Goal: Task Accomplishment & Management: Use online tool/utility

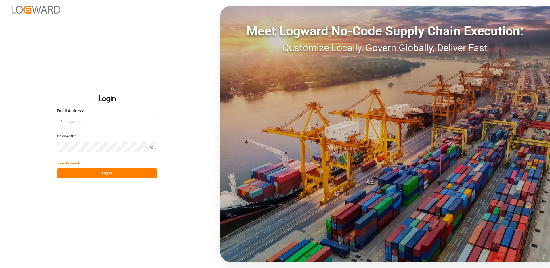
type input "[EMAIL_ADDRESS][DOMAIN_NAME]"
click at [99, 177] on button "Log In" at bounding box center [107, 173] width 101 height 10
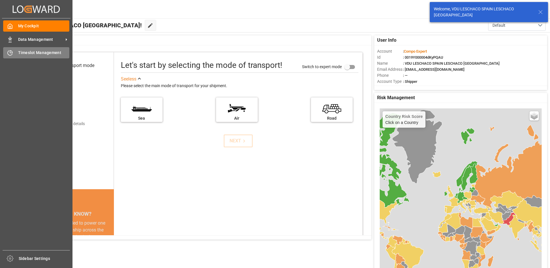
click at [20, 52] on span "Timeslot Management" at bounding box center [44, 53] width 52 height 6
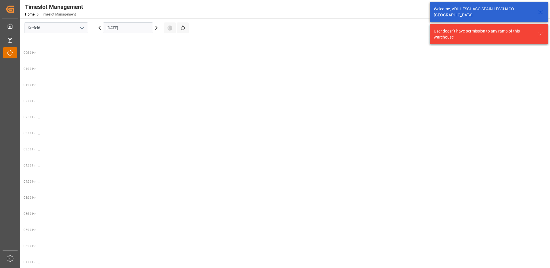
scroll to position [266, 0]
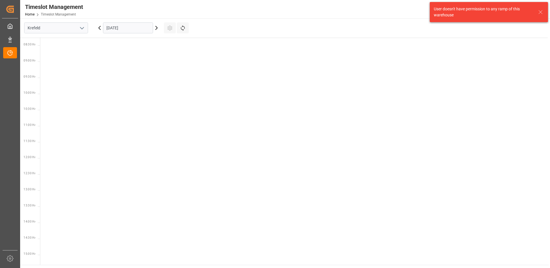
click at [84, 29] on icon "open menu" at bounding box center [82, 28] width 7 height 7
drag, startPoint x: 99, startPoint y: 61, endPoint x: 90, endPoint y: 63, distance: 9.4
click at [95, 66] on div at bounding box center [295, 158] width 510 height 774
click at [68, 35] on div "Krefeld" at bounding box center [56, 27] width 72 height 19
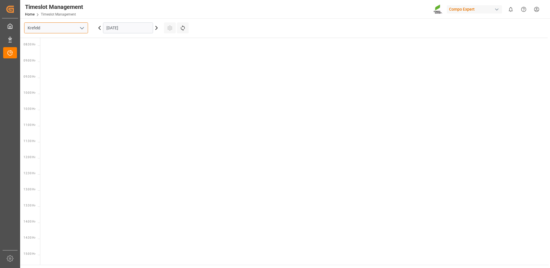
click at [69, 32] on input "Krefeld" at bounding box center [56, 27] width 64 height 11
click at [79, 31] on button "open menu" at bounding box center [81, 28] width 9 height 9
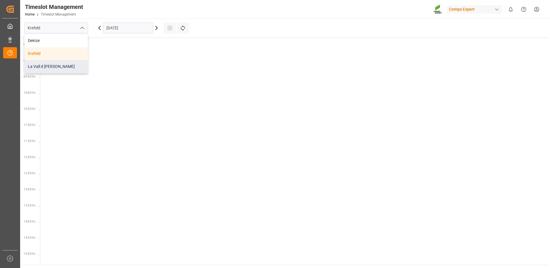
click at [57, 69] on div "La Vall d [PERSON_NAME]" at bounding box center [55, 66] width 63 height 13
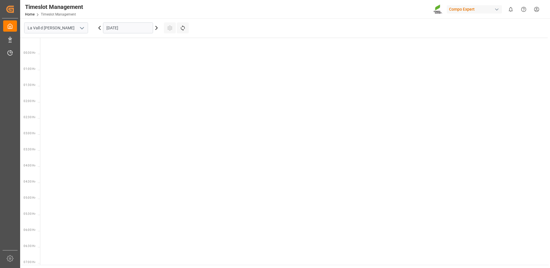
scroll to position [266, 0]
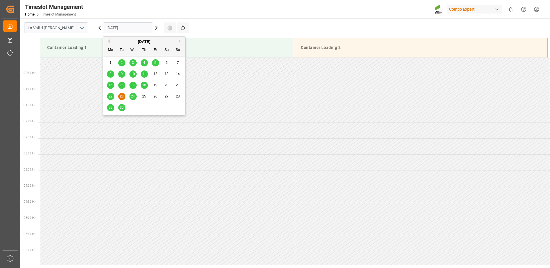
click at [131, 29] on input "[DATE]" at bounding box center [128, 27] width 50 height 11
click at [179, 41] on div "[DATE]" at bounding box center [144, 42] width 82 height 6
click at [181, 41] on button "Next Month" at bounding box center [180, 40] width 3 height 3
click at [134, 76] on span "8" at bounding box center [133, 74] width 2 height 4
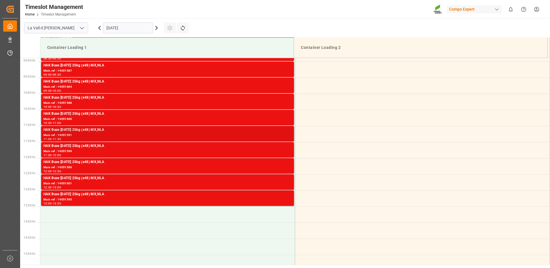
scroll to position [171, 0]
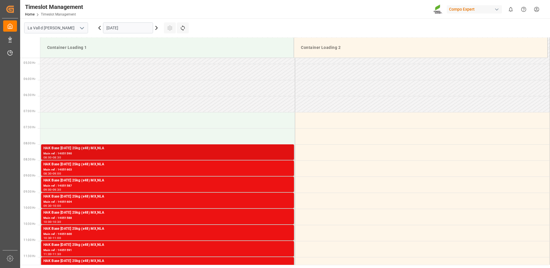
click at [123, 156] on div "08:00 - 08:30" at bounding box center [167, 157] width 248 height 3
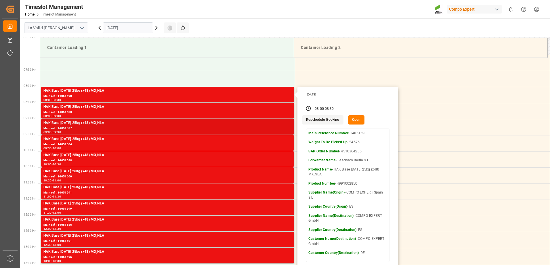
scroll to position [286, 0]
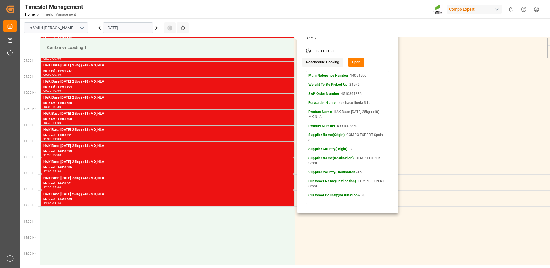
click at [132, 28] on input "[DATE]" at bounding box center [128, 27] width 50 height 11
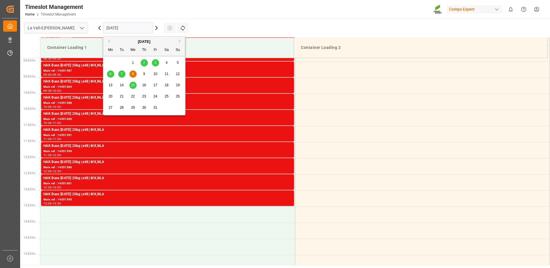
click at [142, 73] on div "9" at bounding box center [144, 74] width 7 height 7
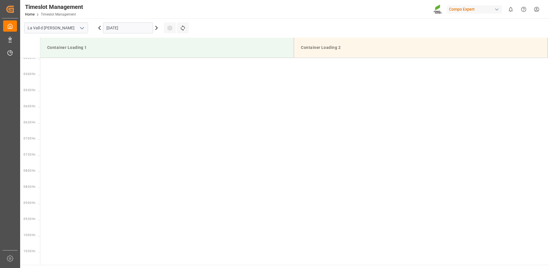
scroll to position [0, 0]
click at [115, 31] on input "[DATE]" at bounding box center [128, 27] width 50 height 11
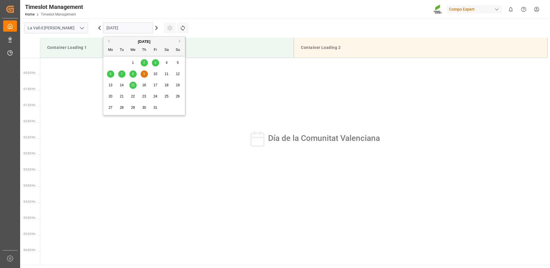
click at [133, 75] on span "8" at bounding box center [133, 74] width 2 height 4
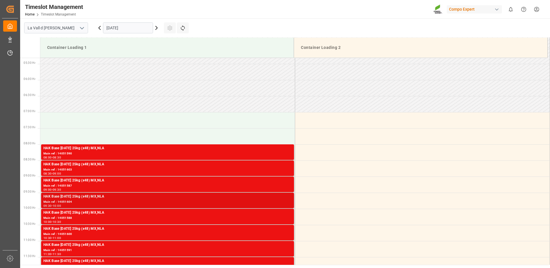
scroll to position [229, 0]
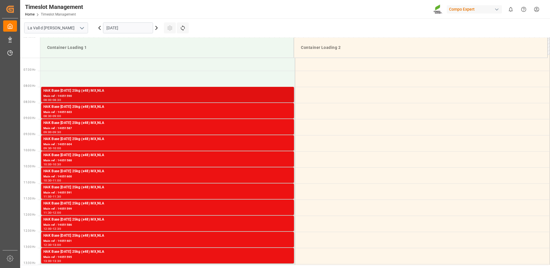
click at [283, 98] on div "Main ref : 14051590" at bounding box center [167, 96] width 248 height 5
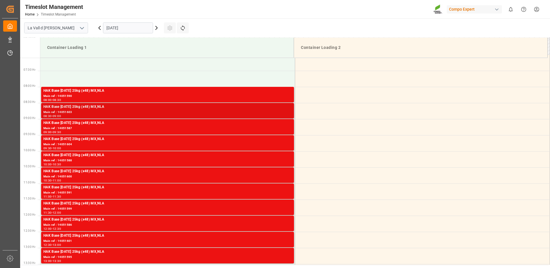
click at [289, 118] on div "HAK Base [DATE] 25kg (x48) MX,NLA Main ref : 14051603 08:30 - 09:00" at bounding box center [167, 111] width 253 height 16
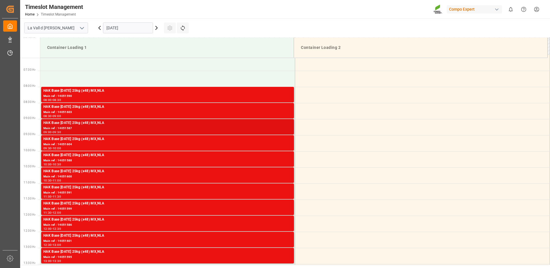
click at [289, 123] on div "HAK Base [DATE] 25kg (x48) MX,NLA" at bounding box center [167, 123] width 248 height 6
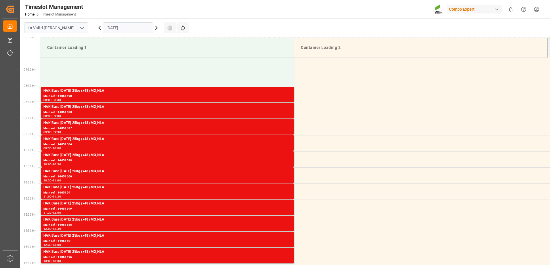
click at [287, 138] on div "HAK Base [DATE] 25kg (x48) MX,NLA" at bounding box center [167, 139] width 248 height 6
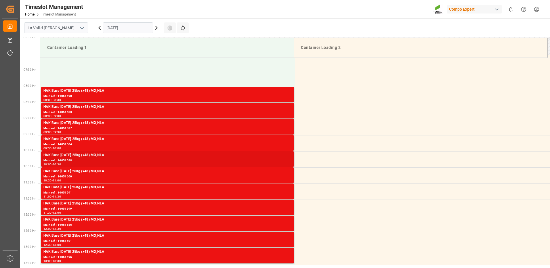
click at [287, 157] on div "HAK Base [DATE] 25kg (x48) MX,NLA" at bounding box center [167, 156] width 248 height 6
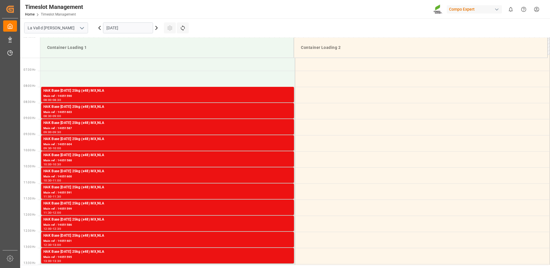
click at [286, 179] on div "Main ref : 14051600" at bounding box center [167, 176] width 248 height 5
click at [287, 191] on div "Main ref : 14051591" at bounding box center [167, 193] width 248 height 5
click at [283, 218] on div "HAK Base [DATE] 25kg (x48) MX,NLA" at bounding box center [167, 220] width 248 height 6
click at [280, 238] on div "HAK Base [DATE] 25kg (x48) MX,NLA" at bounding box center [167, 236] width 248 height 6
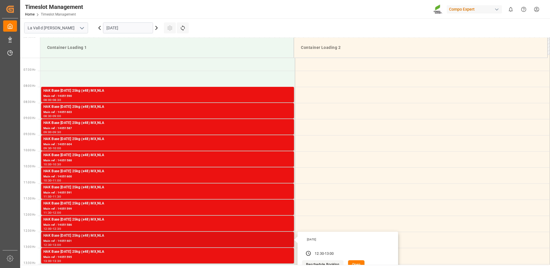
scroll to position [315, 0]
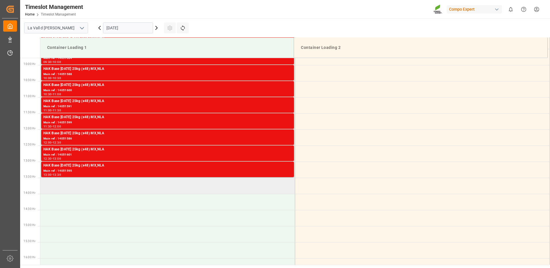
drag, startPoint x: 279, startPoint y: 186, endPoint x: 282, endPoint y: 181, distance: 5.1
click at [282, 181] on td at bounding box center [167, 186] width 255 height 16
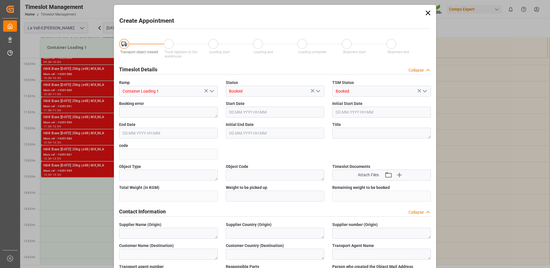
type input "[DATE] 13:30"
type input "[DATE] 14:00"
click at [283, 178] on div "Object Code" at bounding box center [275, 172] width 107 height 21
click at [426, 13] on icon at bounding box center [428, 13] width 8 height 8
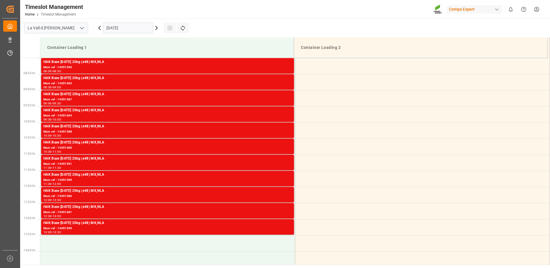
scroll to position [142, 0]
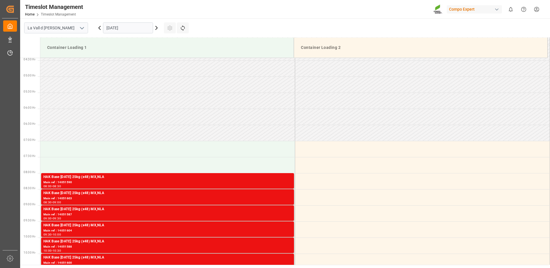
click at [125, 30] on input "[DATE]" at bounding box center [128, 27] width 50 height 11
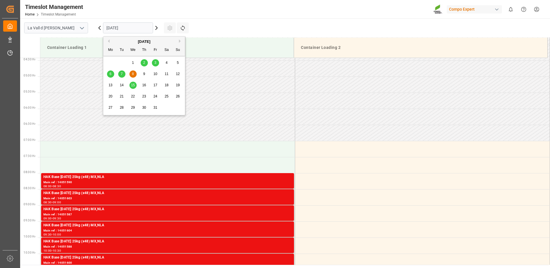
click at [146, 73] on div "9" at bounding box center [144, 74] width 7 height 7
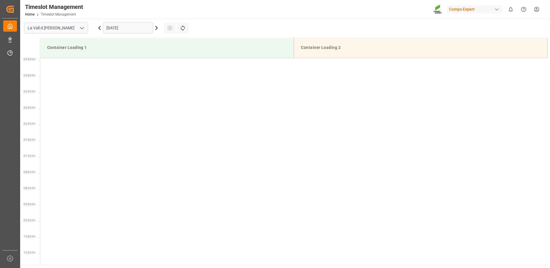
scroll to position [0, 0]
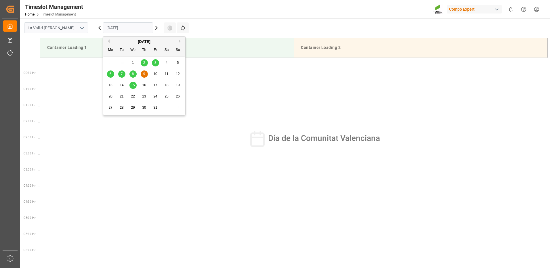
click at [129, 27] on input "[DATE]" at bounding box center [128, 27] width 50 height 11
click at [156, 71] on div "10" at bounding box center [155, 74] width 7 height 7
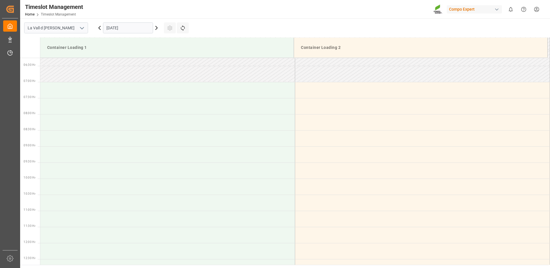
scroll to position [173, 0]
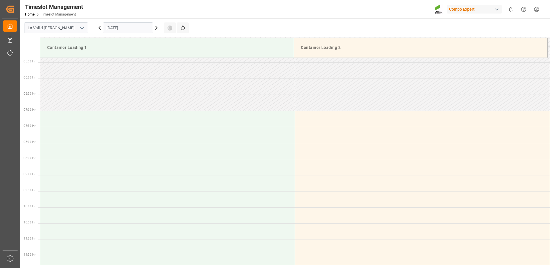
click at [108, 29] on input "[DATE]" at bounding box center [128, 27] width 50 height 11
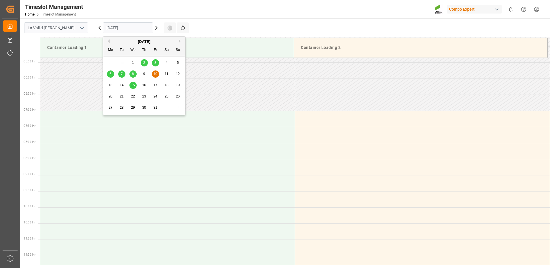
click at [131, 74] on div "8" at bounding box center [133, 74] width 7 height 7
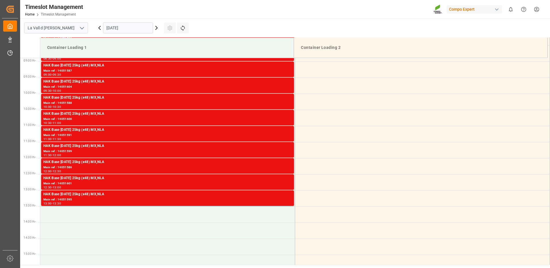
scroll to position [344, 0]
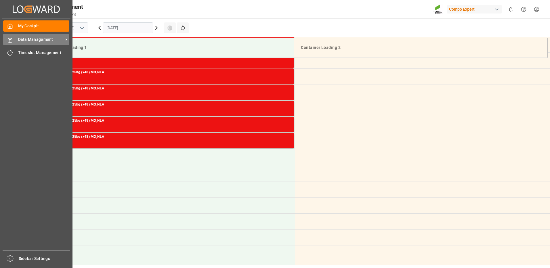
click at [12, 41] on icon at bounding box center [10, 40] width 6 height 6
click at [47, 42] on span "Data Management" at bounding box center [40, 40] width 45 height 6
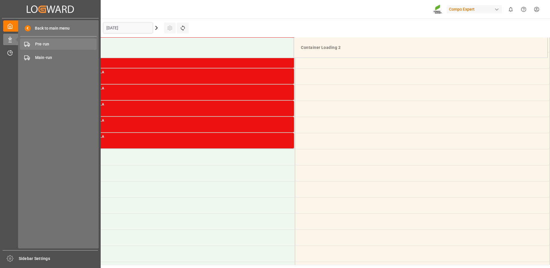
click at [52, 46] on span "Pre-run" at bounding box center [66, 44] width 62 height 6
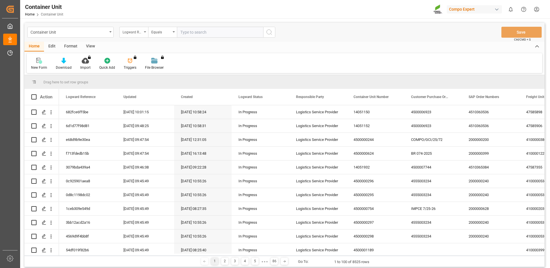
click at [123, 32] on div "Logward Reference" at bounding box center [133, 31] width 20 height 7
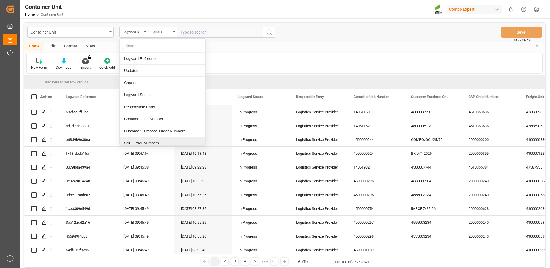
drag, startPoint x: 138, startPoint y: 141, endPoint x: 181, endPoint y: 88, distance: 68.0
click at [138, 142] on div "SAP Order Numbers" at bounding box center [163, 143] width 86 height 12
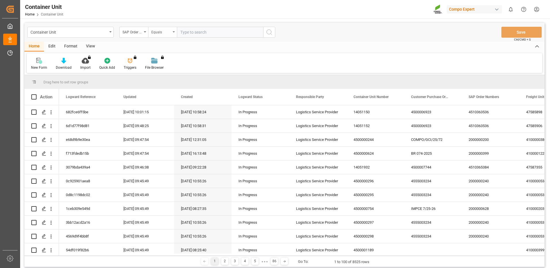
click at [169, 34] on div "Equals" at bounding box center [162, 32] width 29 height 11
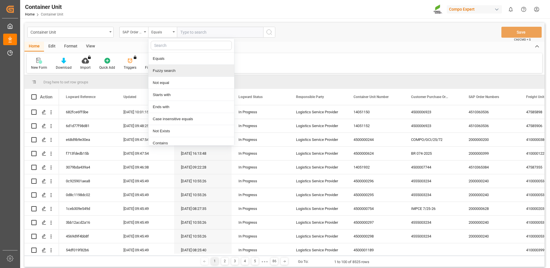
click at [171, 71] on div "Fuzzy search" at bounding box center [192, 71] width 86 height 12
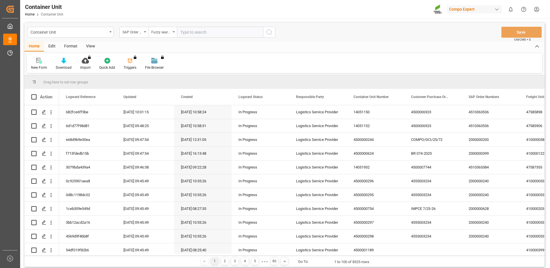
click at [229, 33] on input "text" at bounding box center [220, 32] width 86 height 11
type input "v"
paste input "4510365718"
type input "4510365718"
click at [270, 30] on circle "search button" at bounding box center [269, 32] width 5 height 5
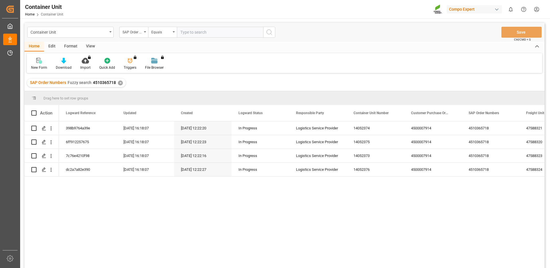
click at [191, 35] on input "text" at bounding box center [220, 32] width 86 height 11
paste input "4510365718"
type input "4510365718"
click at [209, 84] on div "✕" at bounding box center [210, 83] width 5 height 5
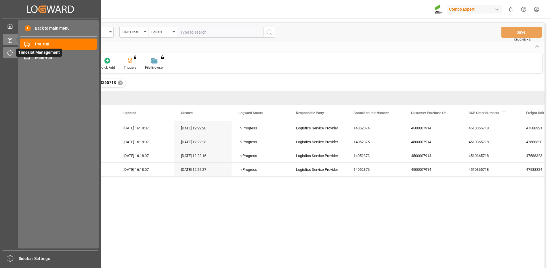
click at [9, 56] on icon at bounding box center [10, 53] width 6 height 6
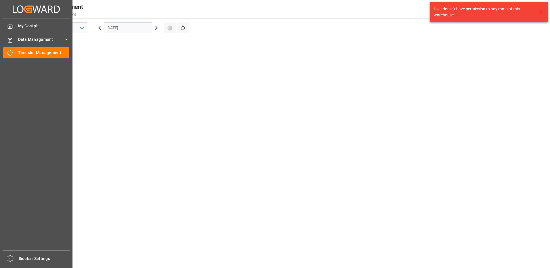
scroll to position [266, 0]
click at [37, 52] on span "Timeslot Management" at bounding box center [44, 53] width 52 height 6
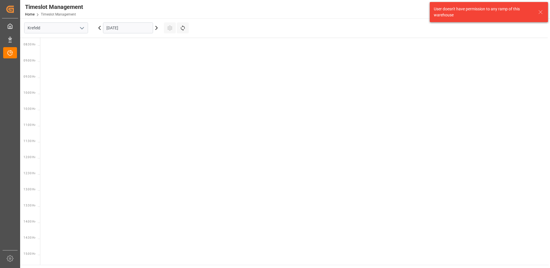
click at [81, 29] on icon "open menu" at bounding box center [82, 28] width 7 height 7
click at [53, 66] on div "La Vall d [PERSON_NAME]" at bounding box center [55, 66] width 63 height 13
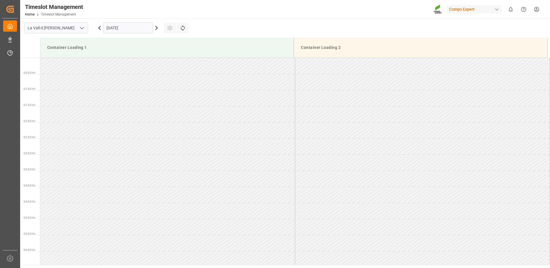
scroll to position [286, 0]
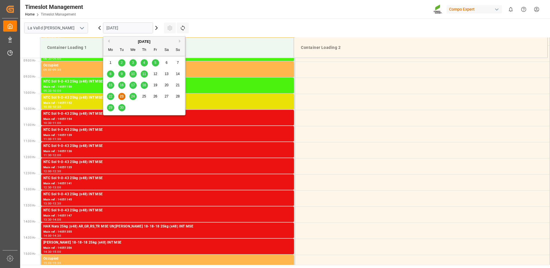
click at [119, 30] on input "[DATE]" at bounding box center [128, 27] width 50 height 11
click at [157, 28] on icon at bounding box center [157, 27] width 2 height 3
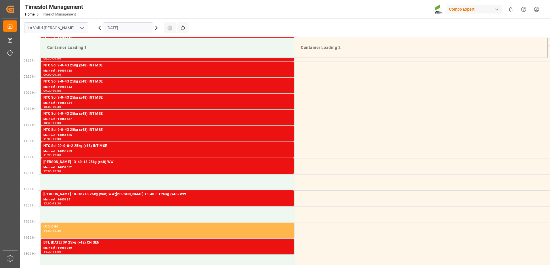
click at [154, 28] on icon at bounding box center [156, 27] width 7 height 7
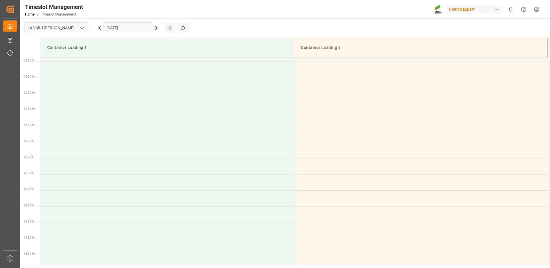
click at [144, 26] on input "[DATE]" at bounding box center [128, 27] width 50 height 11
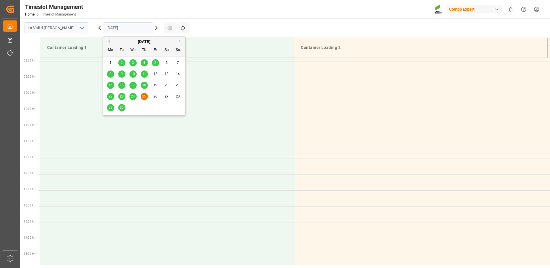
click at [178, 42] on div "[DATE]" at bounding box center [144, 42] width 82 height 6
click at [179, 42] on button "Next Month" at bounding box center [180, 40] width 3 height 3
click at [146, 62] on div "2" at bounding box center [144, 63] width 7 height 7
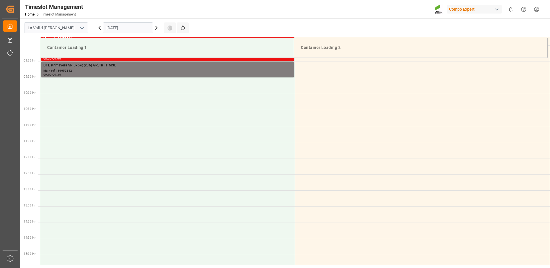
scroll to position [171, 0]
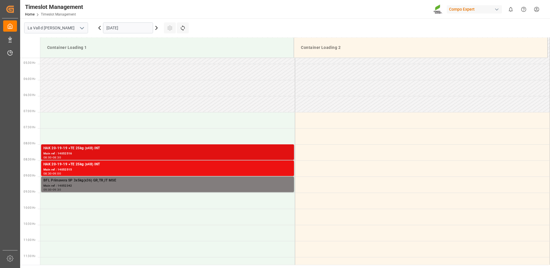
click at [253, 152] on div "Main ref : 14052516" at bounding box center [167, 153] width 248 height 5
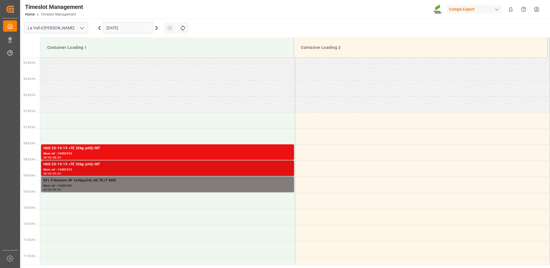
click at [257, 164] on div "HAK 20-19-19 +TE 25kg (x48) INT" at bounding box center [167, 165] width 248 height 6
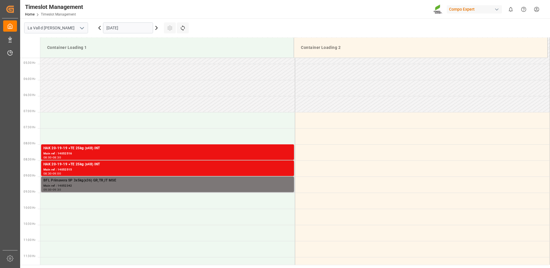
click at [239, 184] on div "Main ref : 14052342" at bounding box center [167, 186] width 248 height 5
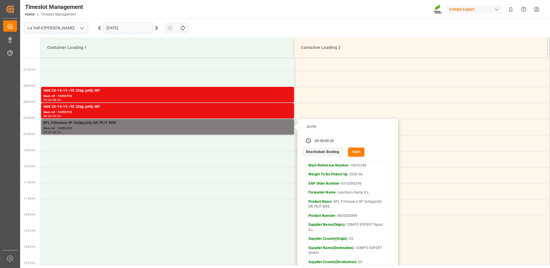
scroll to position [200, 0]
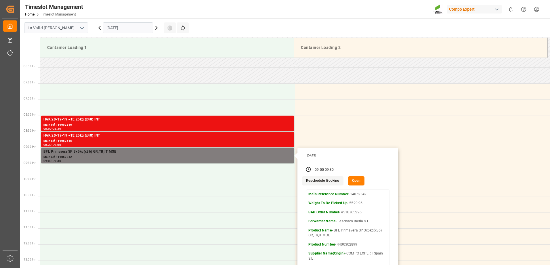
click at [144, 26] on input "[DATE]" at bounding box center [128, 27] width 50 height 11
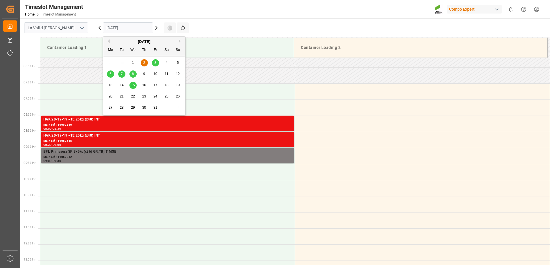
click at [133, 64] on span "1" at bounding box center [133, 63] width 2 height 4
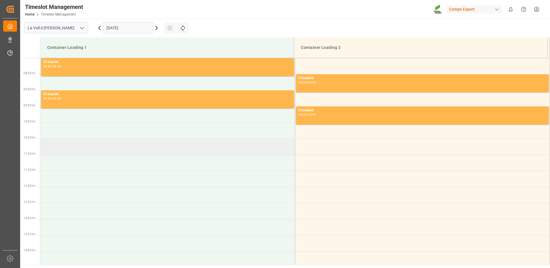
scroll to position [286, 0]
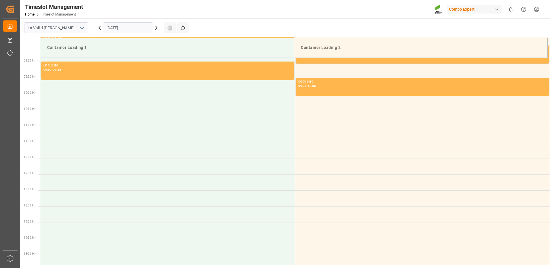
click at [128, 25] on input "[DATE]" at bounding box center [128, 27] width 50 height 11
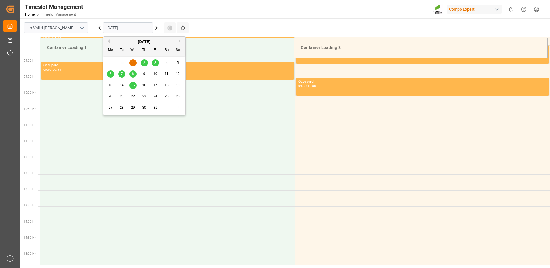
click at [157, 63] on div "3" at bounding box center [155, 63] width 7 height 7
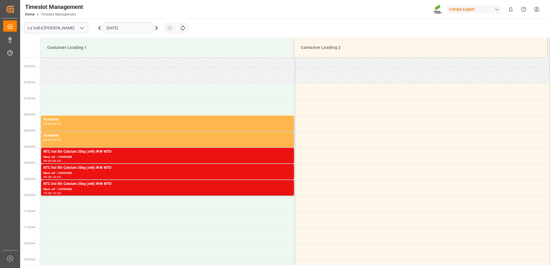
scroll to position [229, 0]
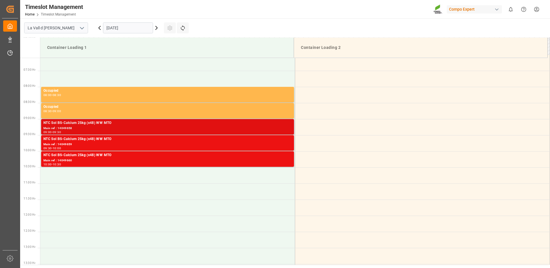
click at [279, 130] on div "Main ref : 14049658" at bounding box center [167, 128] width 248 height 5
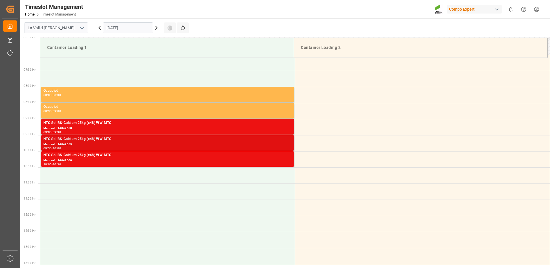
click at [276, 146] on div "Main ref : 14049659" at bounding box center [167, 144] width 248 height 5
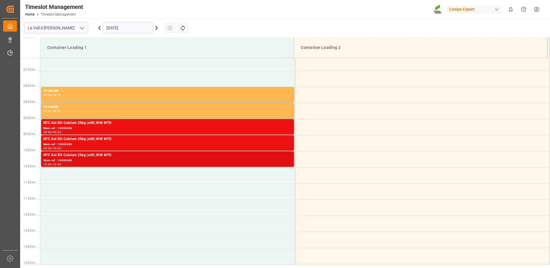
click at [273, 161] on div "Main ref : 14049660" at bounding box center [167, 160] width 248 height 5
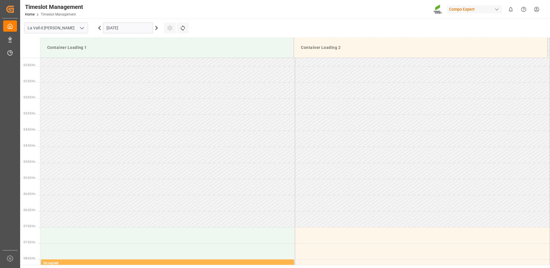
scroll to position [0, 0]
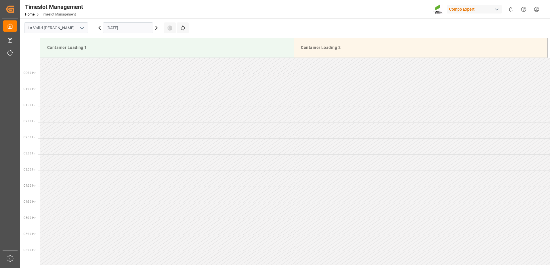
click at [120, 25] on input "[DATE]" at bounding box center [128, 27] width 50 height 11
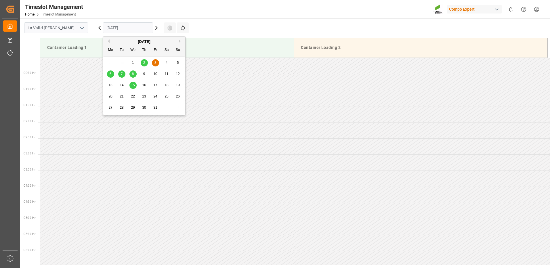
click at [109, 87] on span "13" at bounding box center [110, 85] width 4 height 4
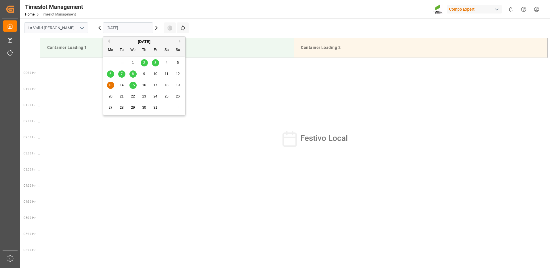
click at [124, 27] on input "[DATE]" at bounding box center [128, 27] width 50 height 11
click at [121, 85] on span "14" at bounding box center [122, 85] width 4 height 4
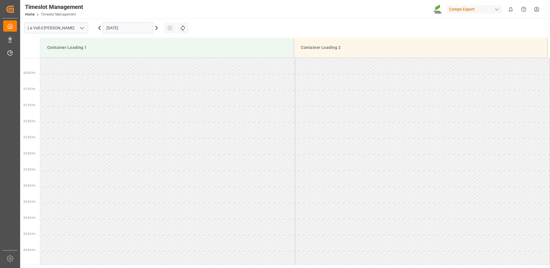
click at [136, 26] on input "[DATE]" at bounding box center [128, 27] width 50 height 11
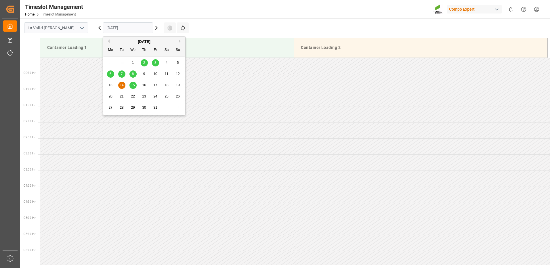
click at [147, 63] on div "2" at bounding box center [144, 63] width 7 height 7
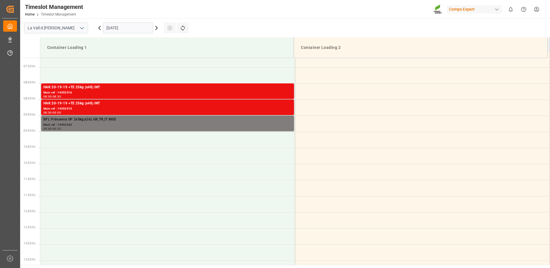
scroll to position [146, 0]
